Goal: Information Seeking & Learning: Learn about a topic

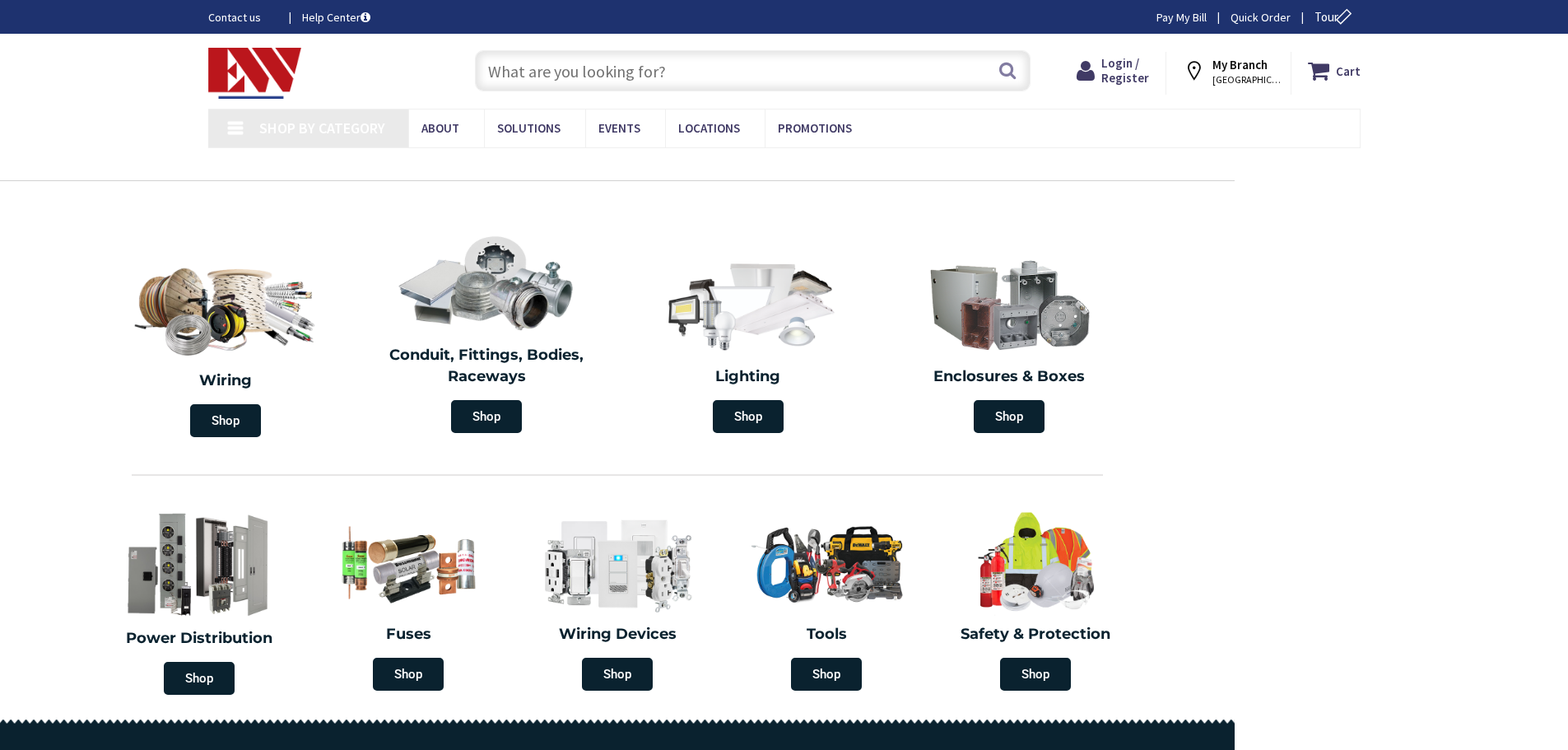
type input "[GEOGRAPHIC_DATA], [STREET_ADDRESS][US_STATE]"
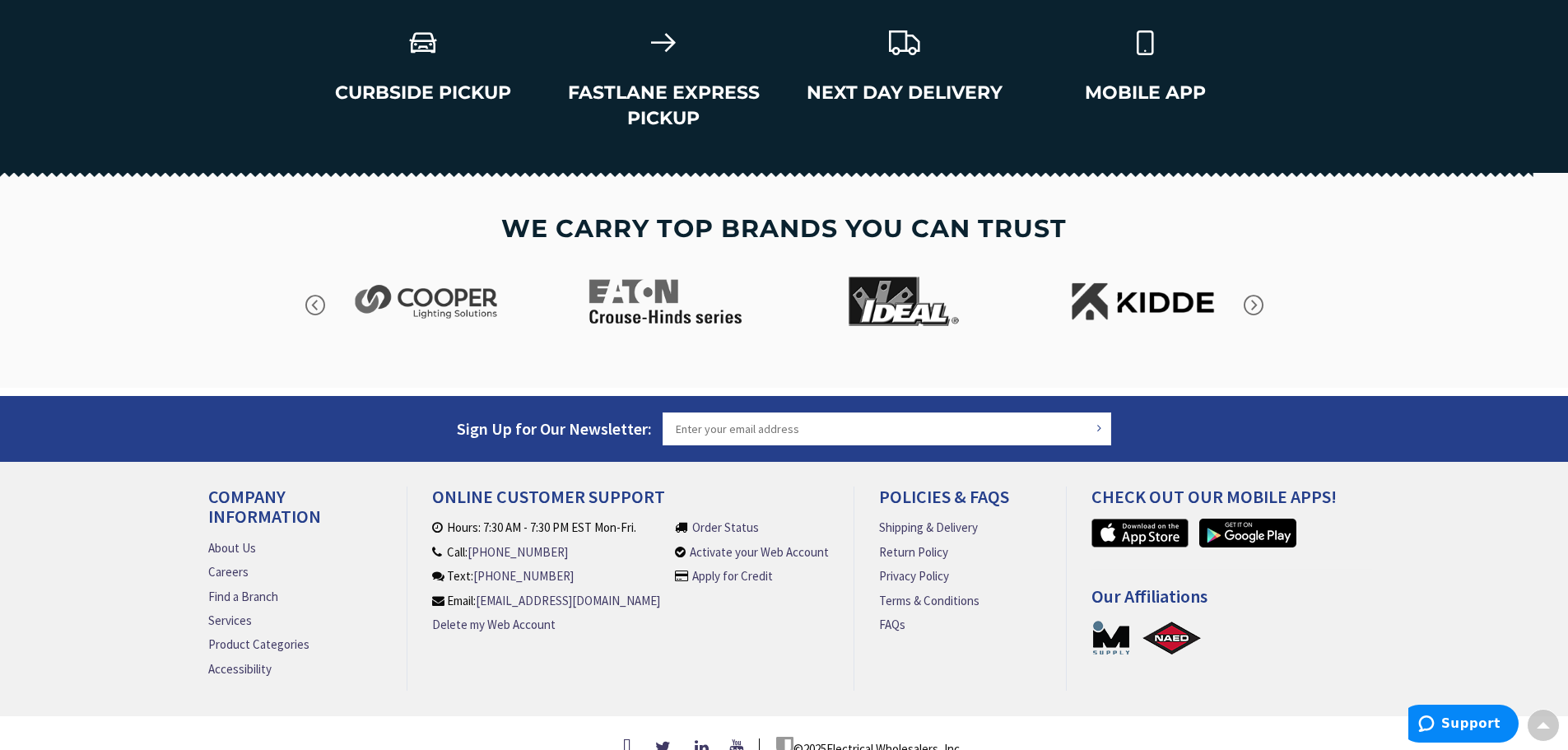
scroll to position [2355, 0]
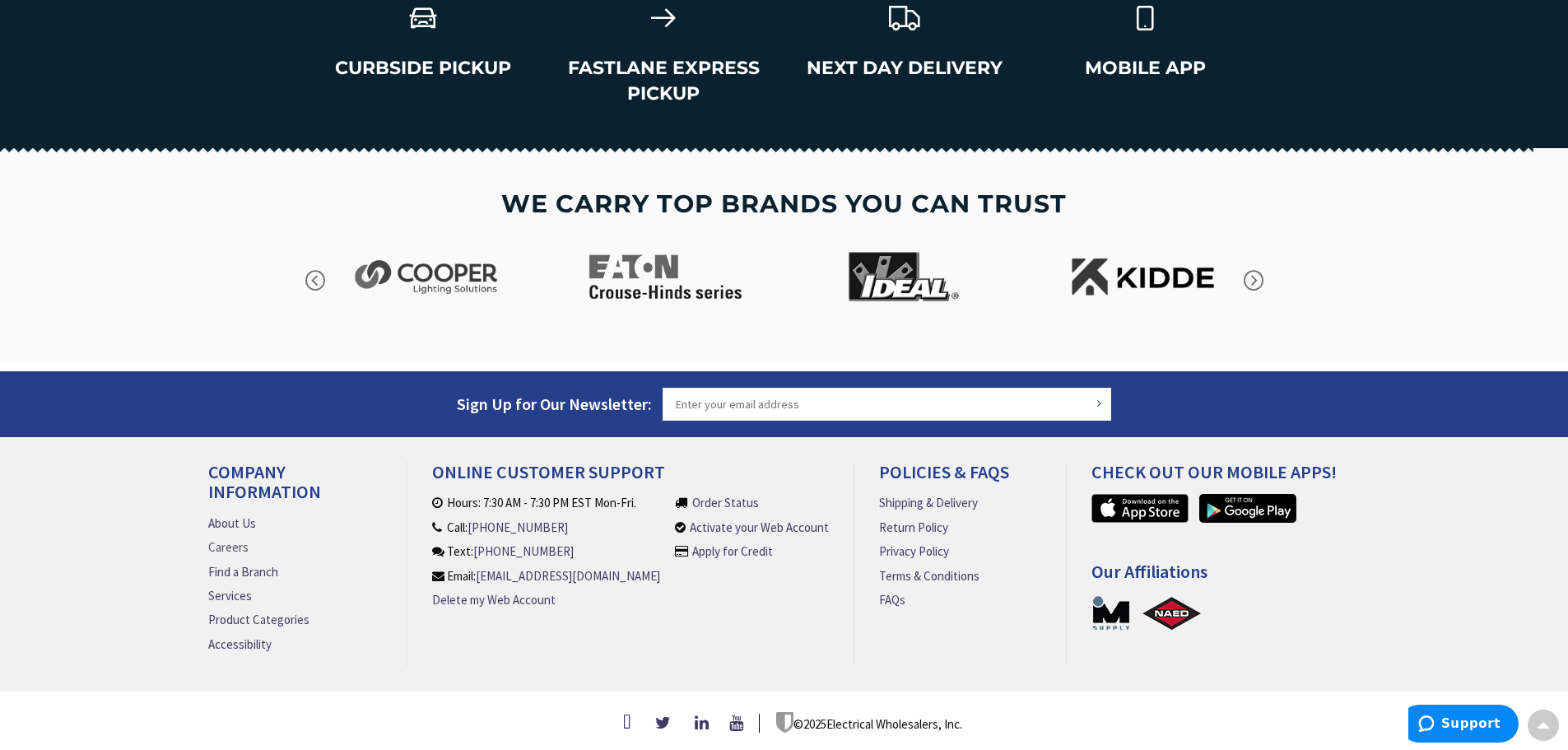
click at [232, 540] on link "Careers" at bounding box center [228, 546] width 40 height 17
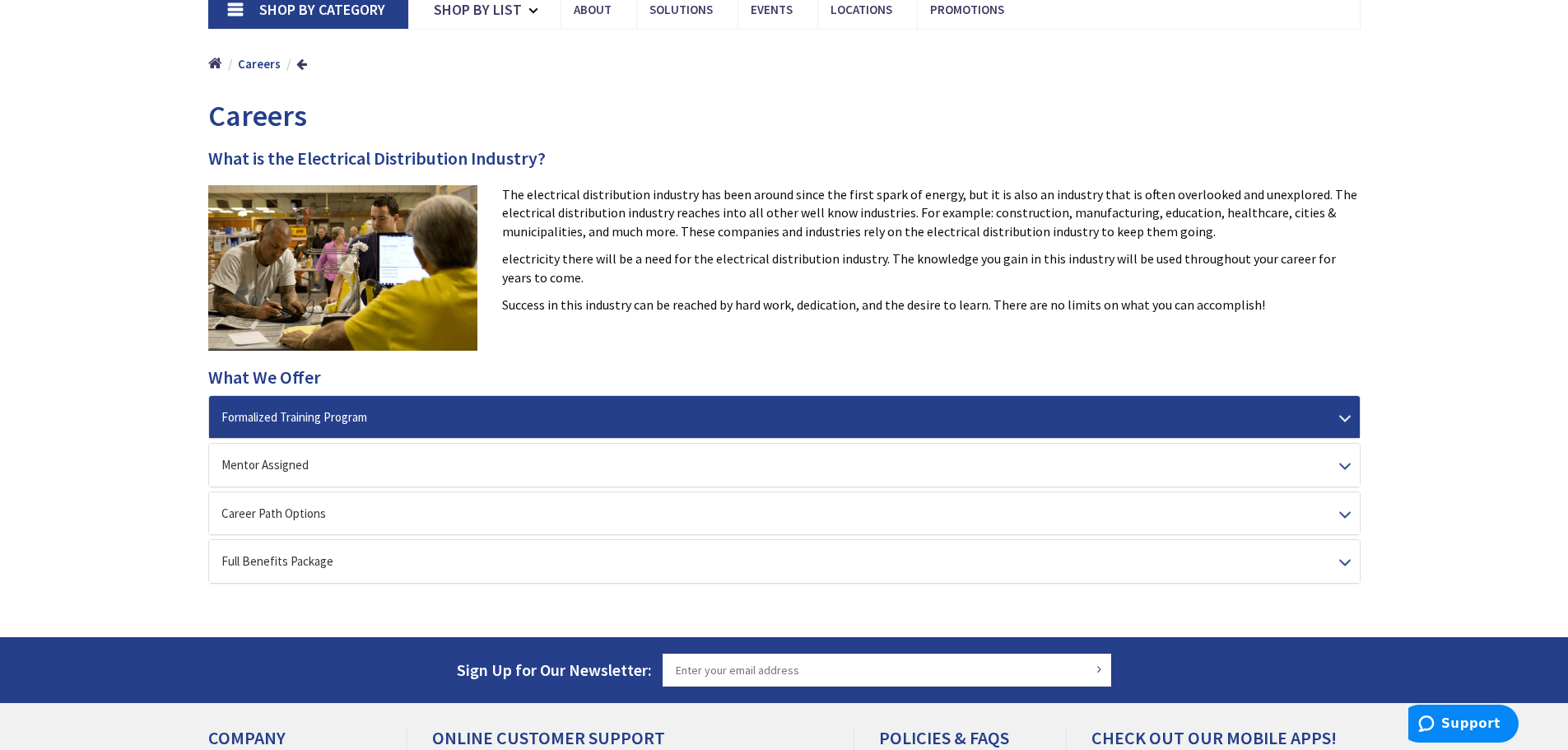
scroll to position [165, 0]
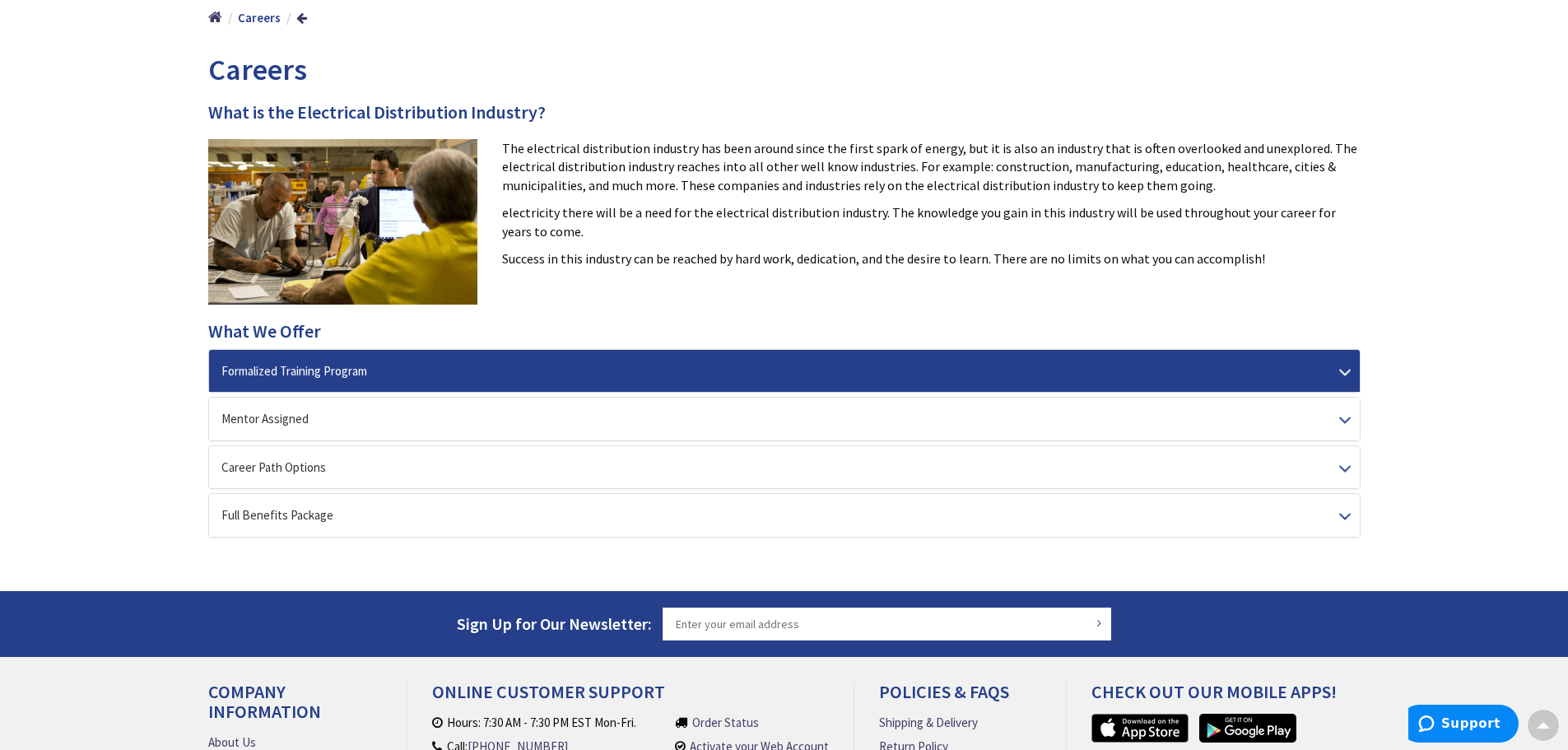
click at [410, 365] on div "Formalized Training Program" at bounding box center [784, 371] width 1151 height 42
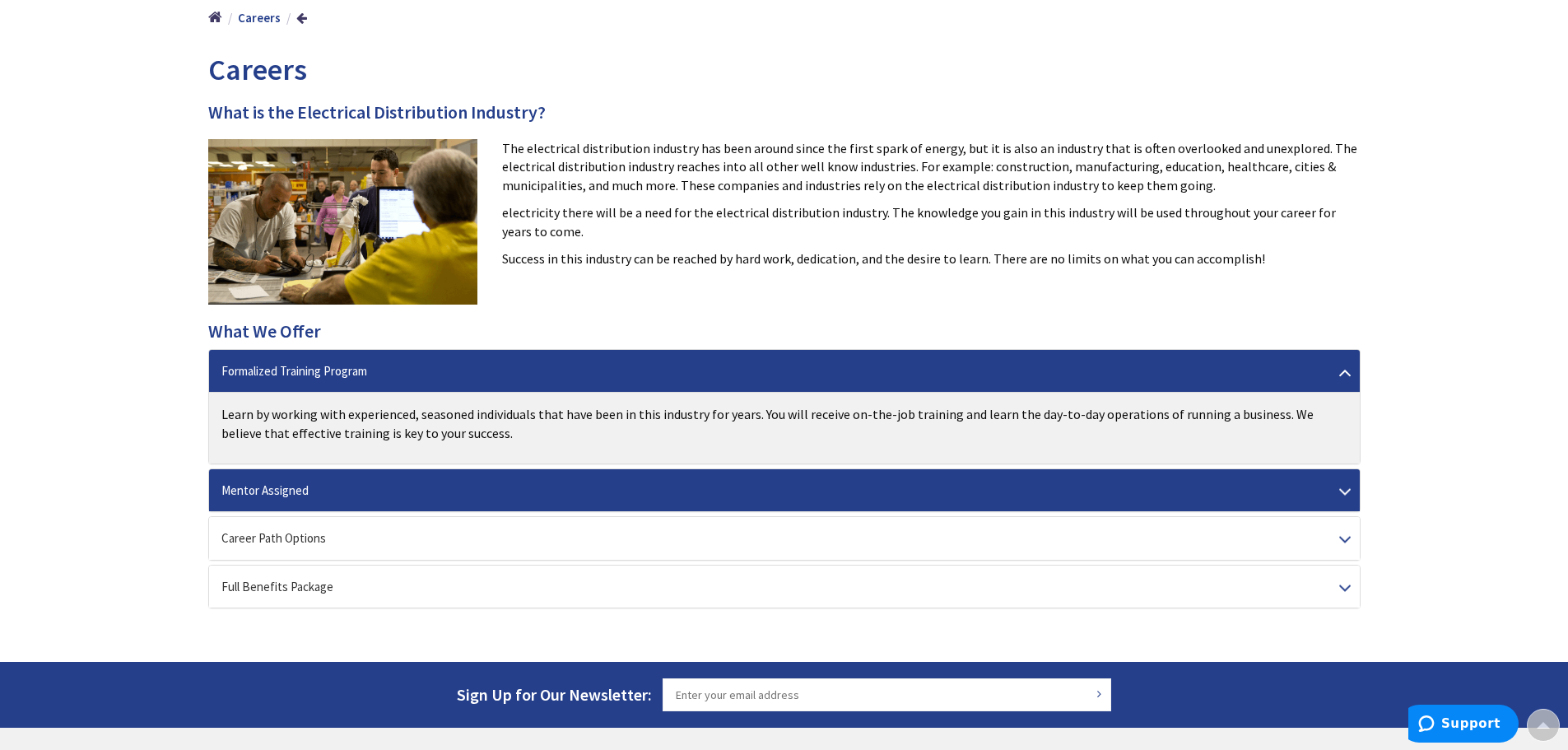
click at [426, 489] on div "Mentor Assigned" at bounding box center [784, 489] width 1151 height 42
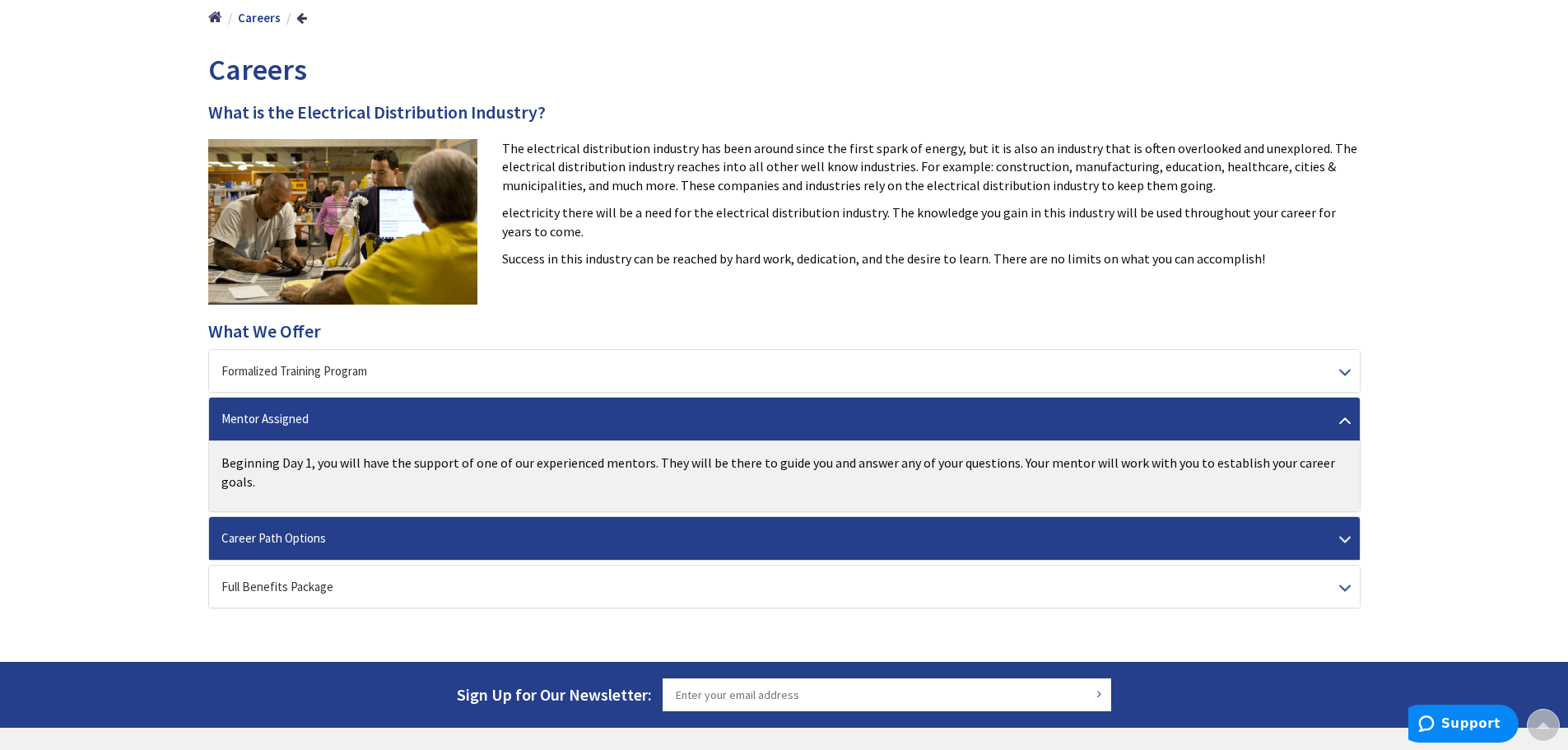
click at [425, 528] on div "Career Path Options" at bounding box center [784, 537] width 1151 height 42
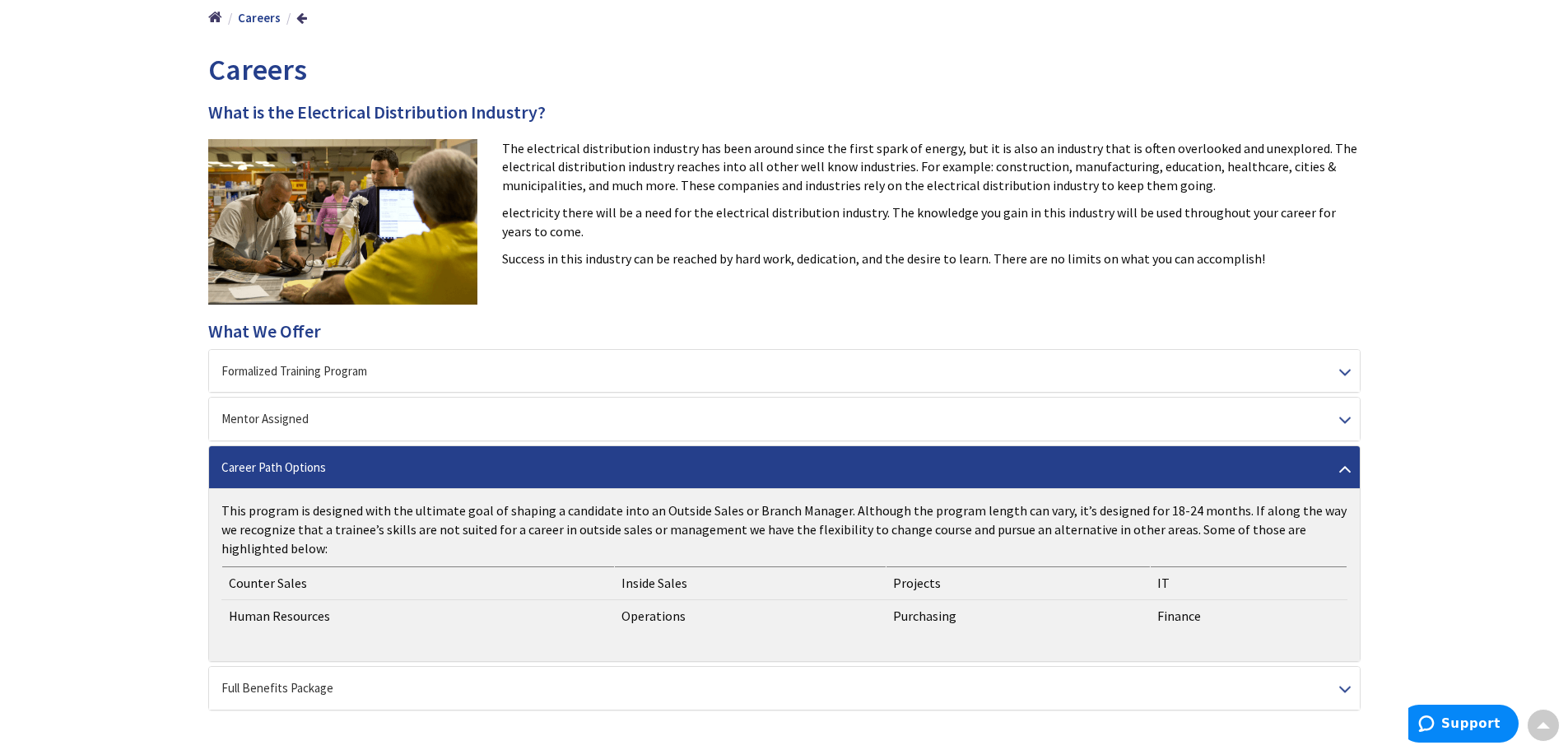
click at [526, 697] on div "Full Benefits Package" at bounding box center [784, 687] width 1151 height 42
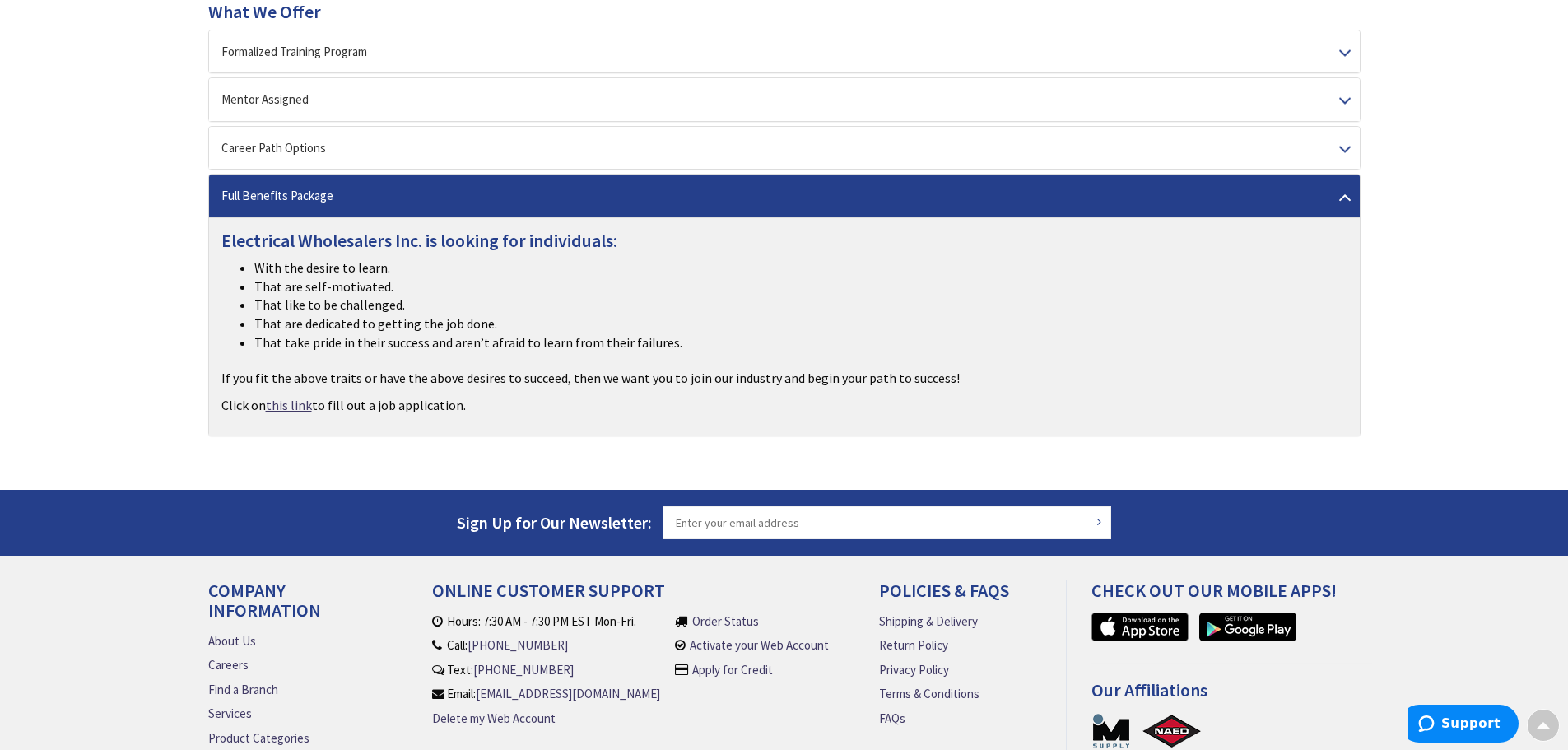
scroll to position [494, 0]
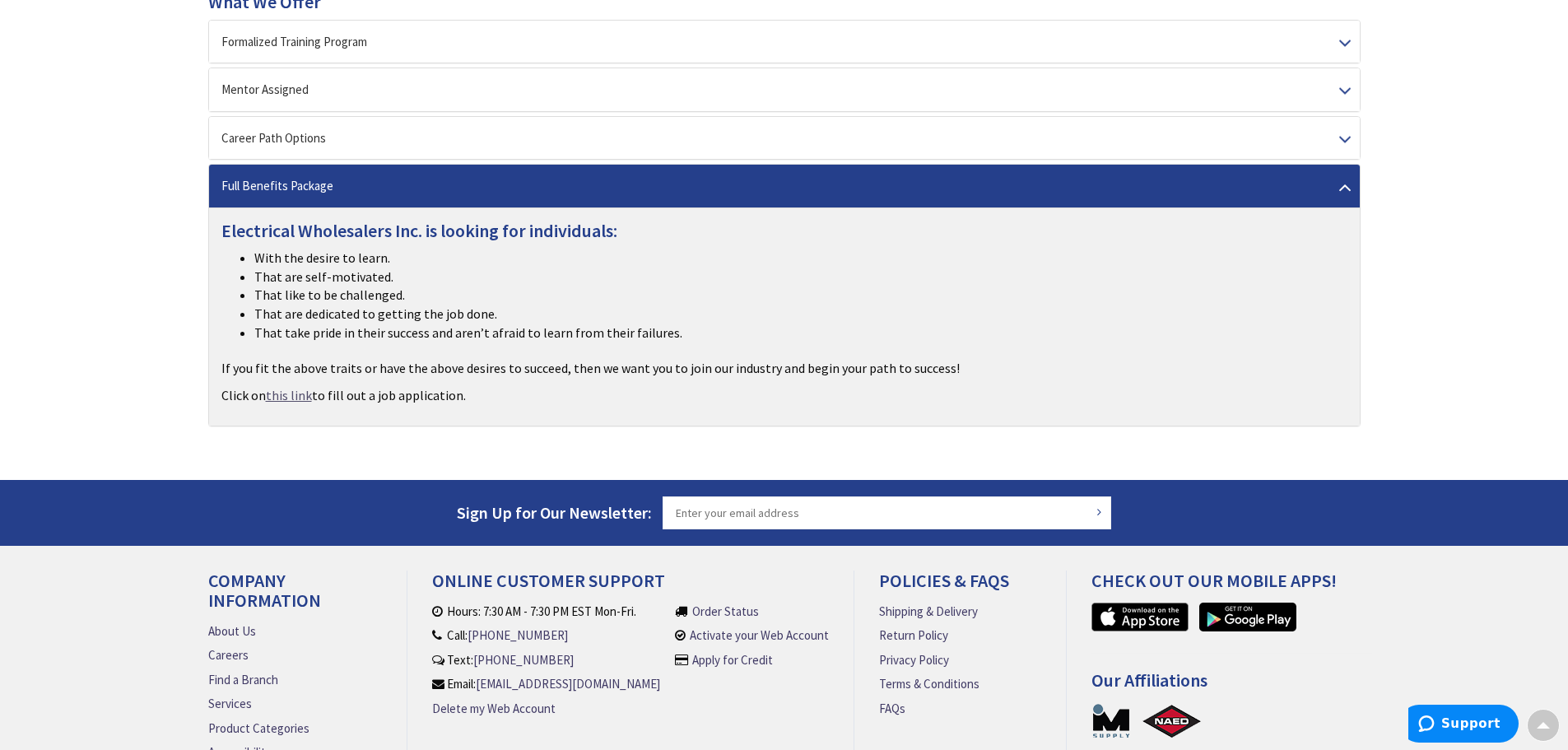
click at [293, 393] on link "this link" at bounding box center [289, 395] width 46 height 19
